Goal: Communication & Community: Answer question/provide support

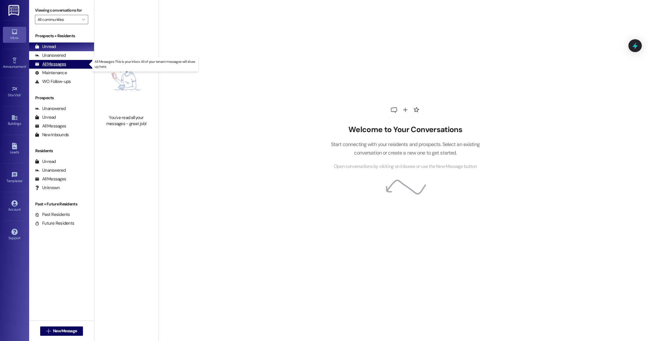
click at [60, 65] on div "All Messages" at bounding box center [50, 64] width 31 height 6
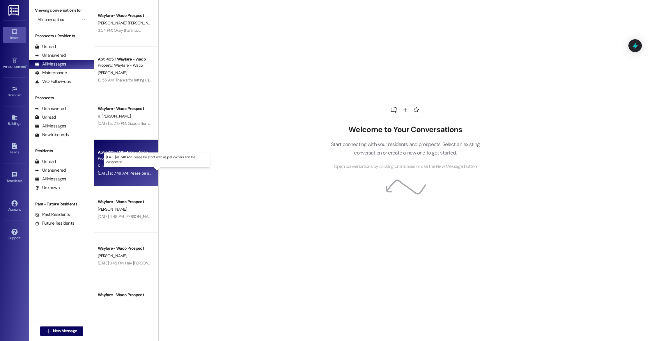
click at [118, 176] on div "[DATE] at 7:48 AM: Please be strict with us pet owners and be consistent. [DATE…" at bounding box center [159, 172] width 123 height 5
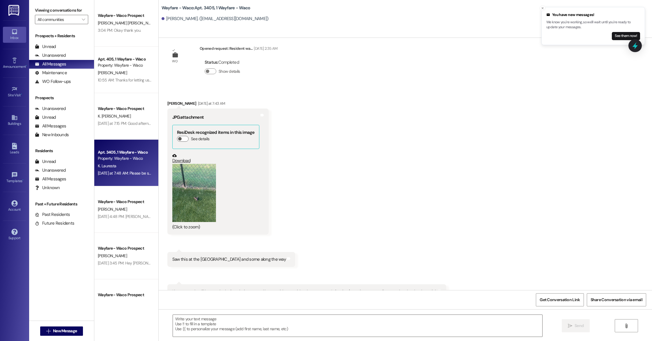
scroll to position [284, 0]
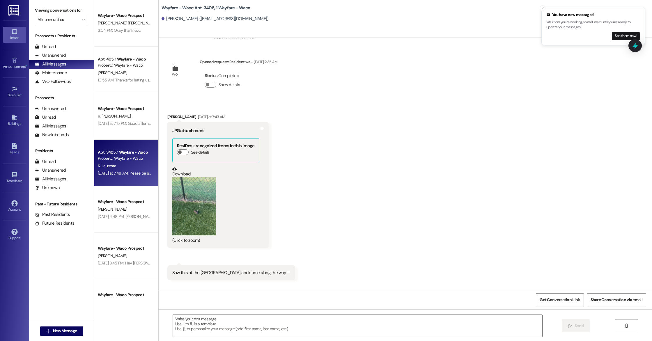
click at [189, 208] on button "Zoom image" at bounding box center [194, 206] width 44 height 58
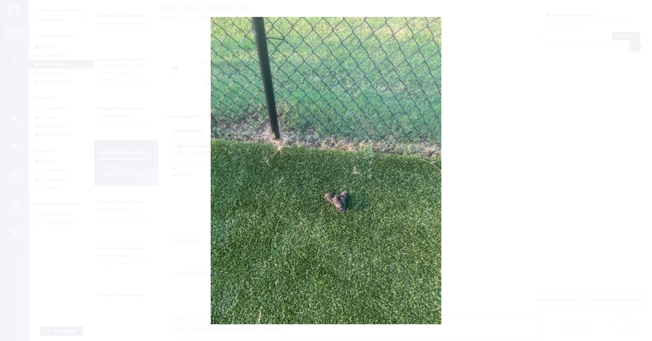
click at [467, 165] on button "Unzoom image" at bounding box center [326, 170] width 652 height 341
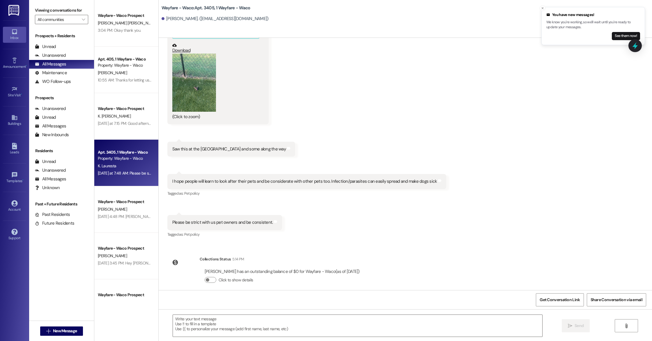
scroll to position [414, 0]
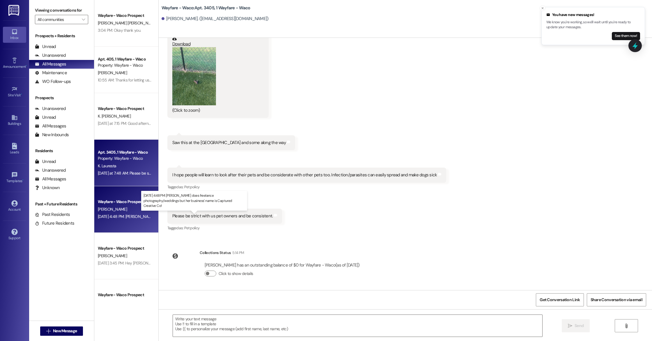
click at [129, 215] on div "[DATE] 4:48 PM: [PERSON_NAME] does freelance photography/weddings but her busin…" at bounding box center [201, 216] width 207 height 5
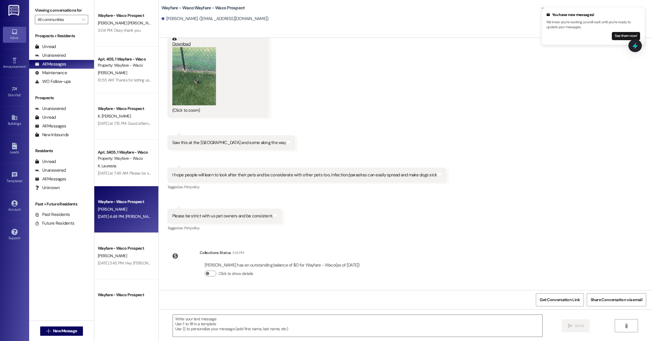
scroll to position [0, 0]
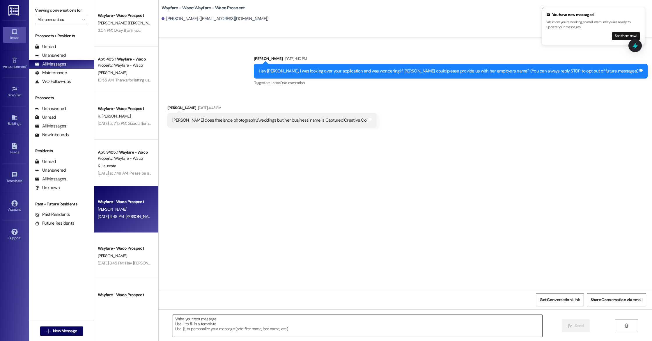
click at [244, 326] on textarea at bounding box center [357, 326] width 369 height 22
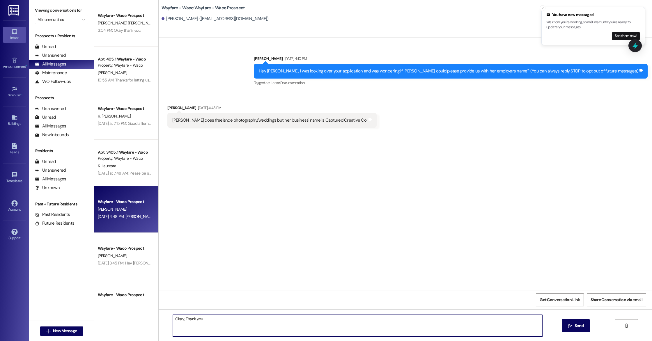
type textarea "Okay, Thank you!"
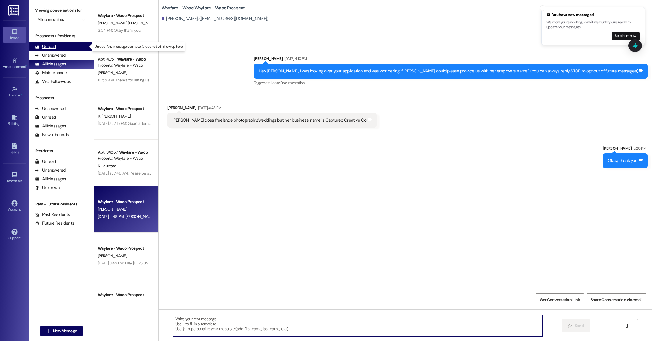
click at [55, 49] on div "Unread" at bounding box center [45, 47] width 21 height 6
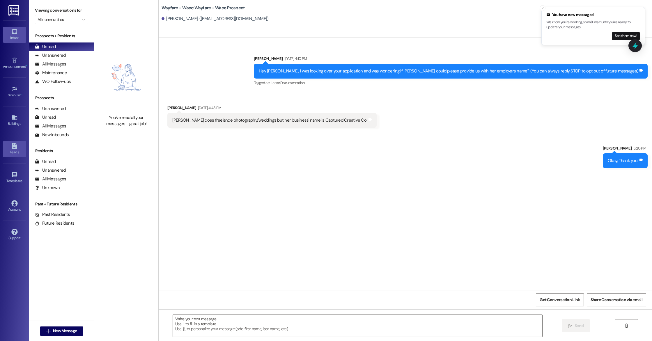
click at [13, 155] on div "Leads" at bounding box center [14, 152] width 29 height 6
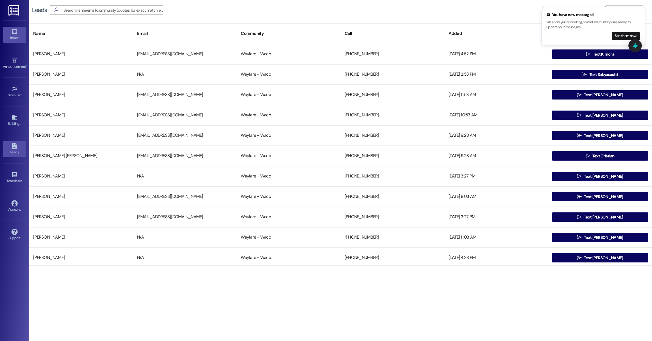
click at [14, 40] on div "Inbox" at bounding box center [14, 38] width 29 height 6
